Goal: Task Accomplishment & Management: Use online tool/utility

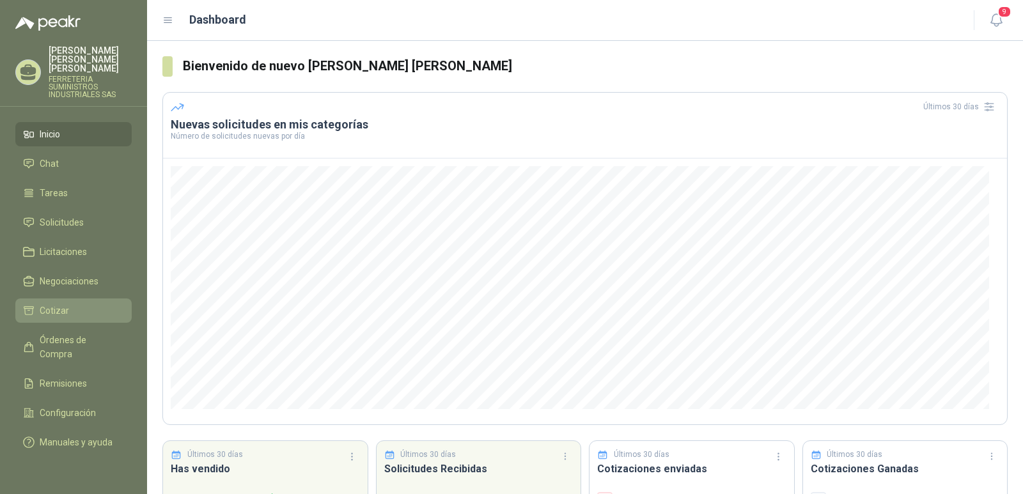
click at [83, 304] on li "Cotizar" at bounding box center [73, 311] width 101 height 14
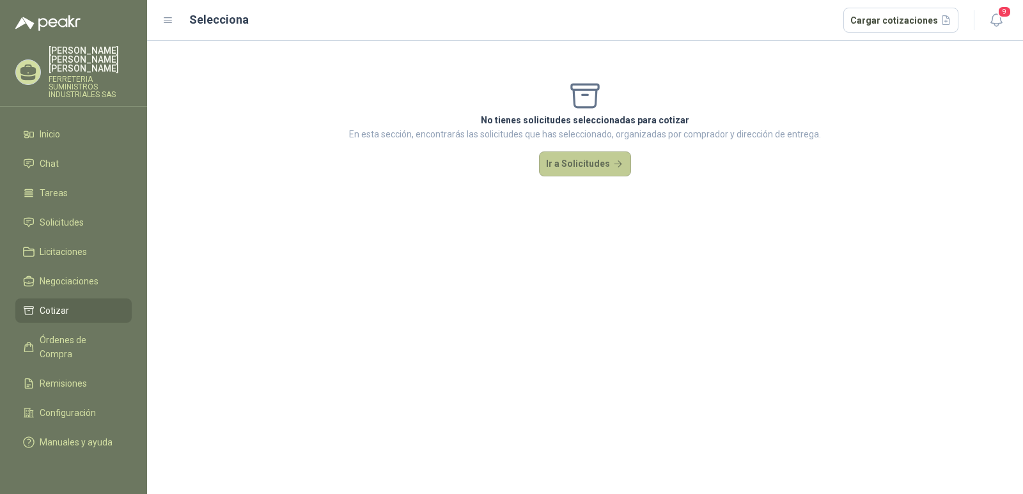
click at [580, 165] on button "Ir a Solicitudes" at bounding box center [585, 165] width 92 height 26
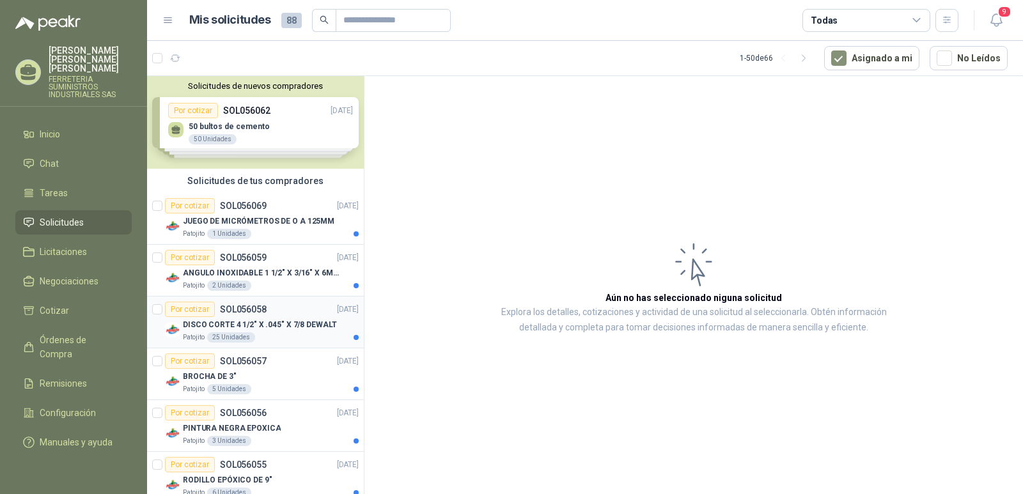
click at [222, 339] on div "25 Unidades" at bounding box center [231, 337] width 48 height 10
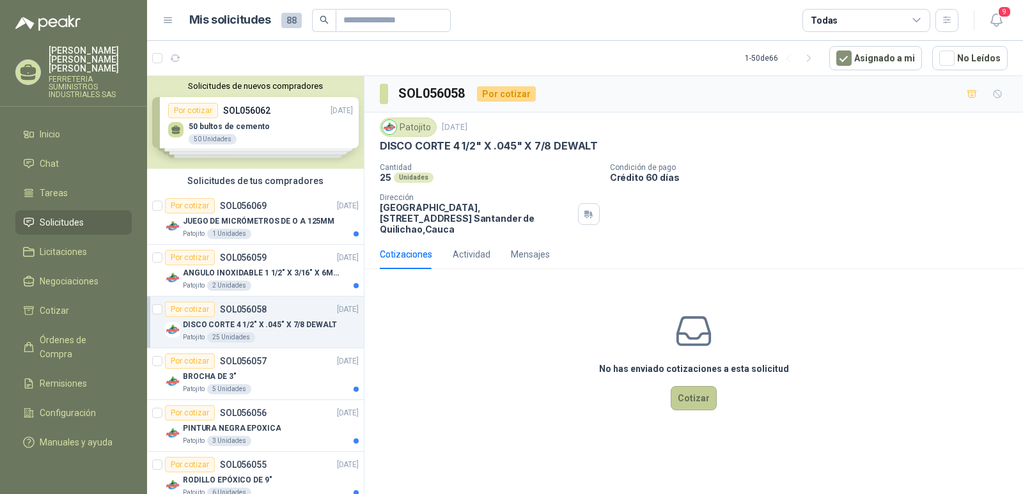
click at [689, 386] on button "Cotizar" at bounding box center [694, 398] width 46 height 24
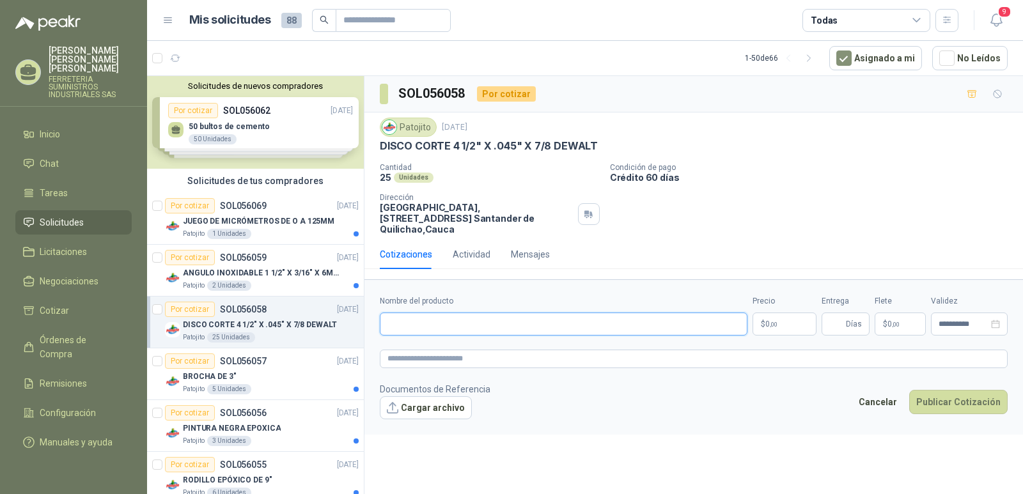
click at [392, 315] on input "Nombre del producto" at bounding box center [564, 324] width 368 height 23
type input "*"
type input "**********"
click at [777, 320] on span "0 ,00" at bounding box center [771, 324] width 12 height 8
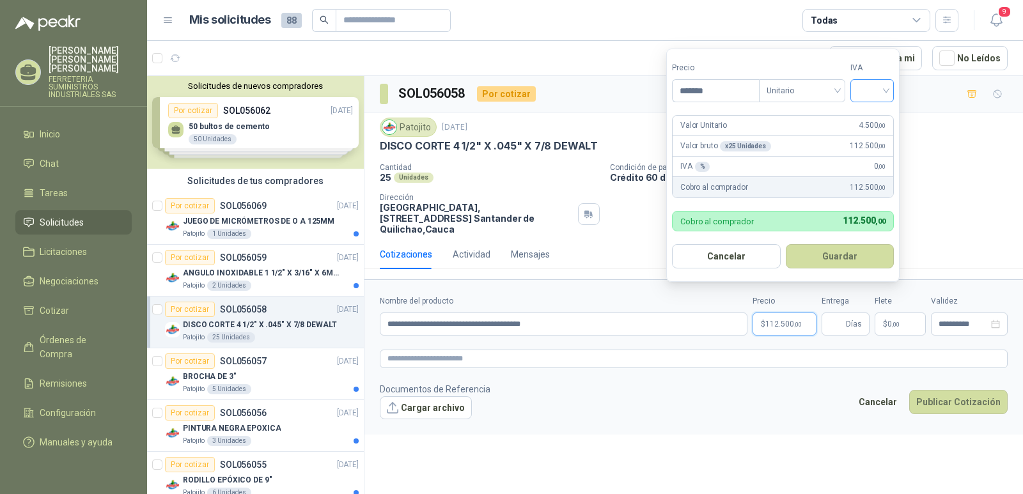
type input "*******"
click at [886, 91] on input "search" at bounding box center [872, 89] width 28 height 19
click at [868, 114] on div "19%" at bounding box center [875, 117] width 24 height 14
click at [837, 256] on button "Guardar" at bounding box center [842, 256] width 110 height 24
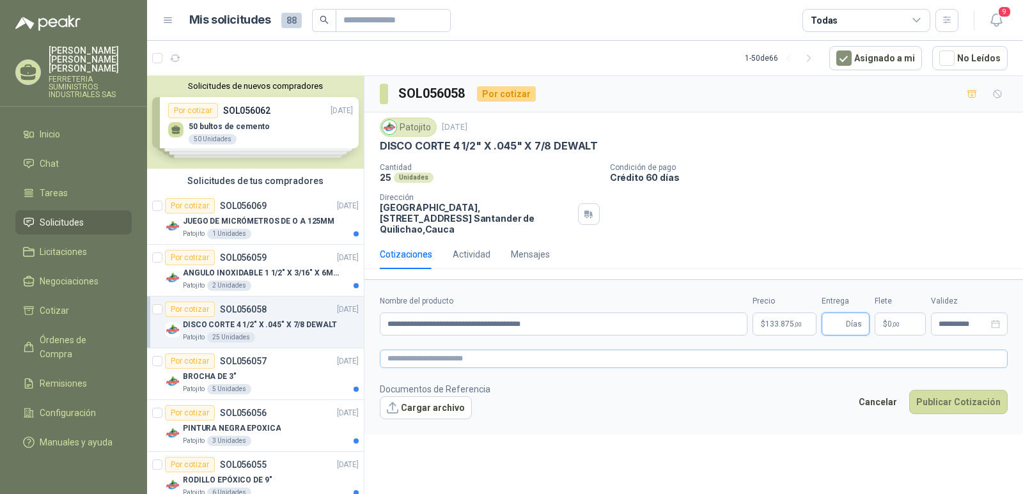
type input "*"
click at [995, 320] on icon "close-circle" at bounding box center [995, 324] width 9 height 9
type input "*"
click at [950, 320] on input at bounding box center [963, 324] width 50 height 8
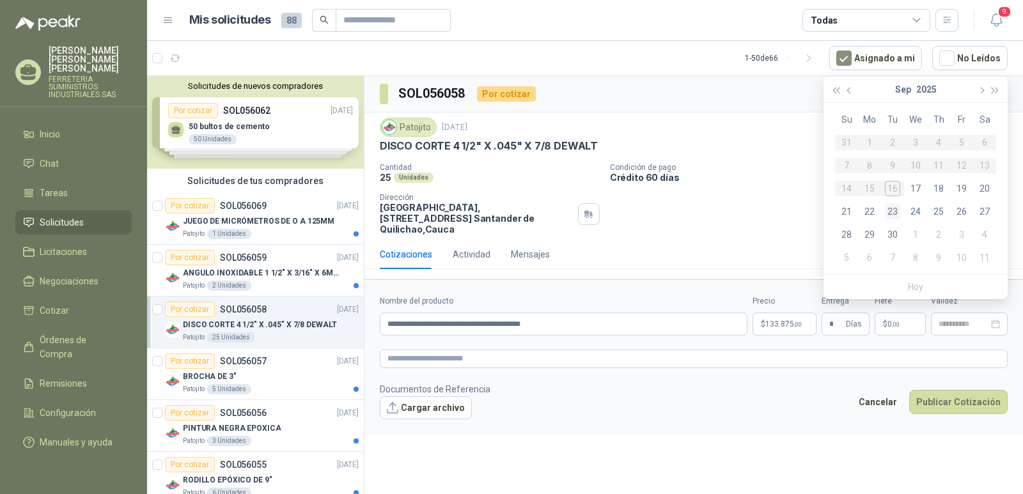
click at [896, 214] on div "23" at bounding box center [892, 211] width 15 height 15
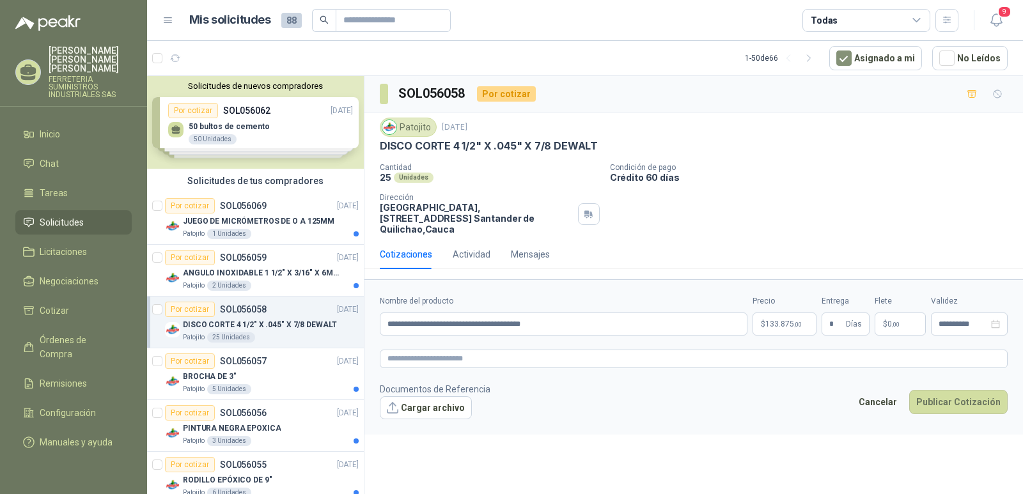
type input "**********"
click at [945, 391] on button "Publicar Cotización" at bounding box center [958, 402] width 98 height 24
